Goal: Complete application form

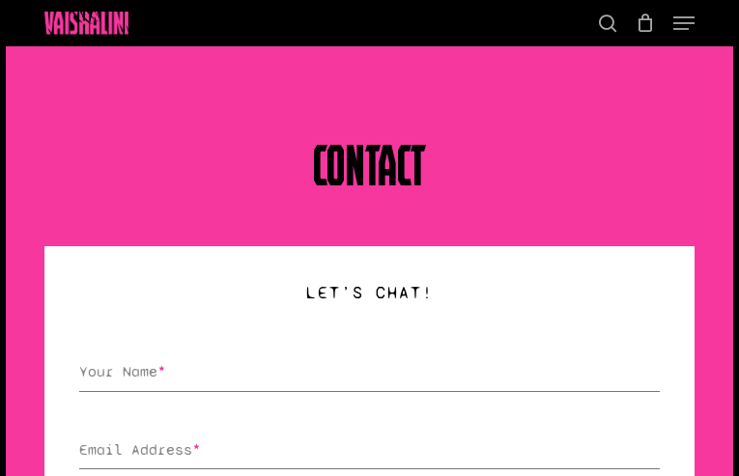
type input "KOAQAQZGVfgXeXI"
type input "[EMAIL_ADDRESS][DOMAIN_NAME]"
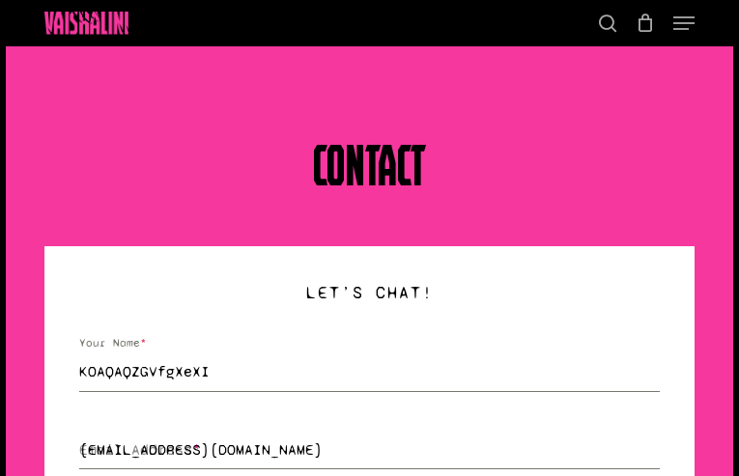
type input "qlNCGqpRpj"
type input "QbtxmjxskiirN"
type input "zcKDAsWMCgBX"
select select "other"
